Goal: Navigation & Orientation: Find specific page/section

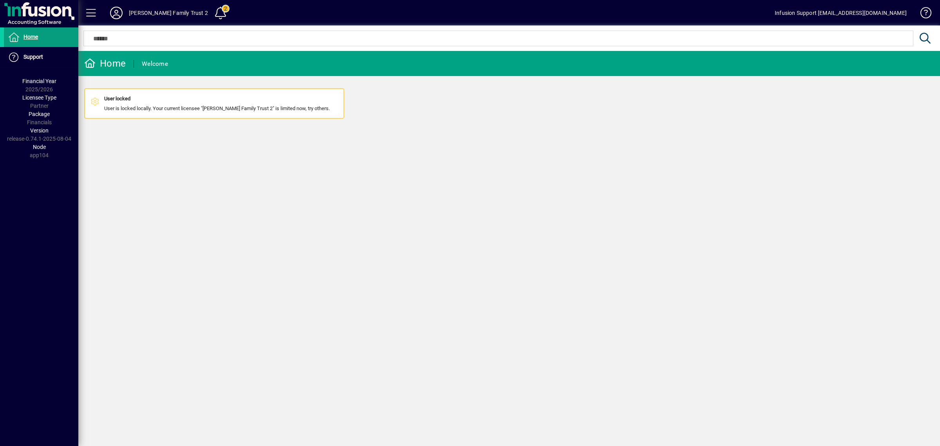
click at [115, 9] on icon at bounding box center [117, 13] width 16 height 13
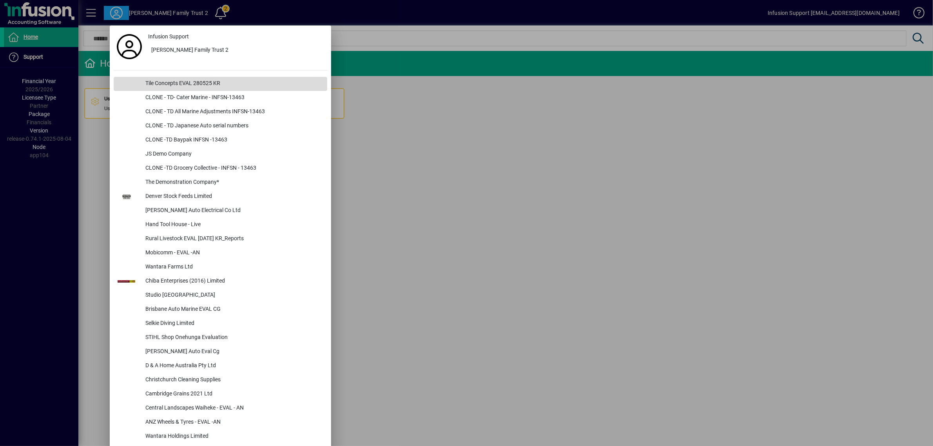
click at [235, 87] on div "Tile Concepts EVAL 280525 KR" at bounding box center [233, 84] width 188 height 14
